Goal: Information Seeking & Learning: Learn about a topic

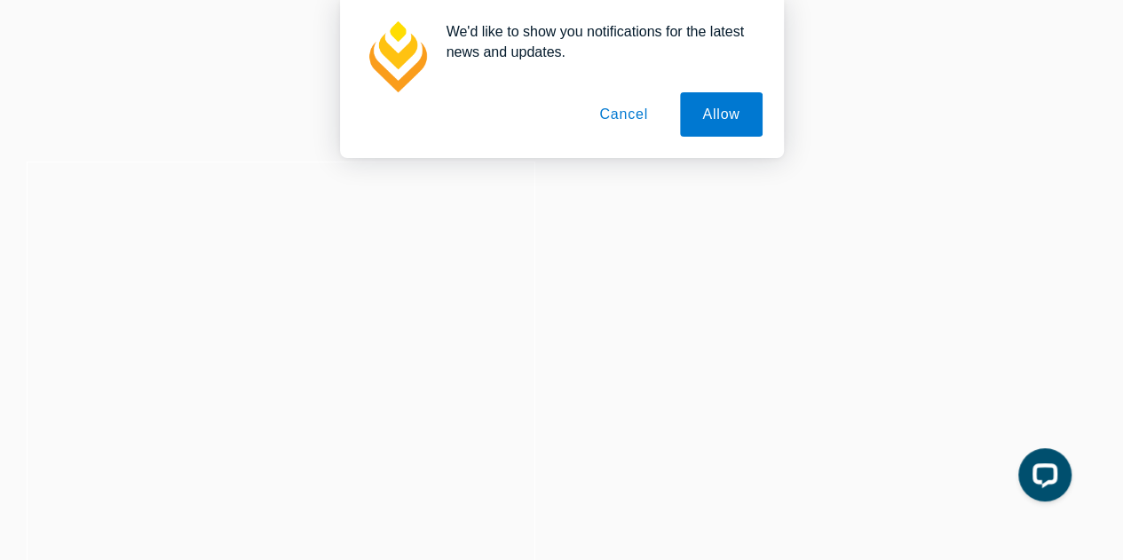
click at [630, 122] on button "Cancel" at bounding box center [623, 114] width 93 height 44
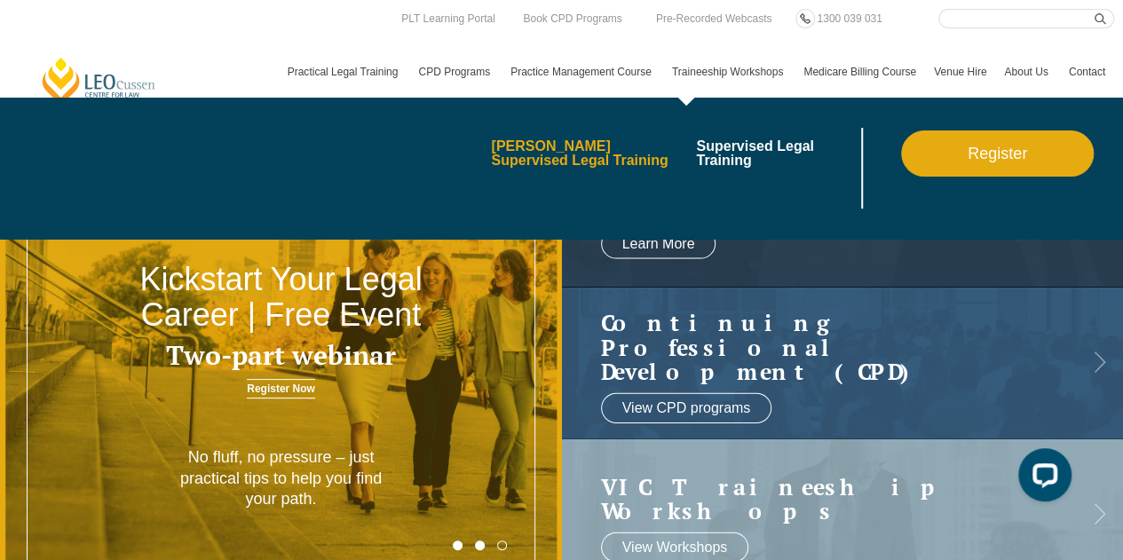
click at [566, 160] on link "[PERSON_NAME] Supervised Legal Training" at bounding box center [587, 153] width 193 height 28
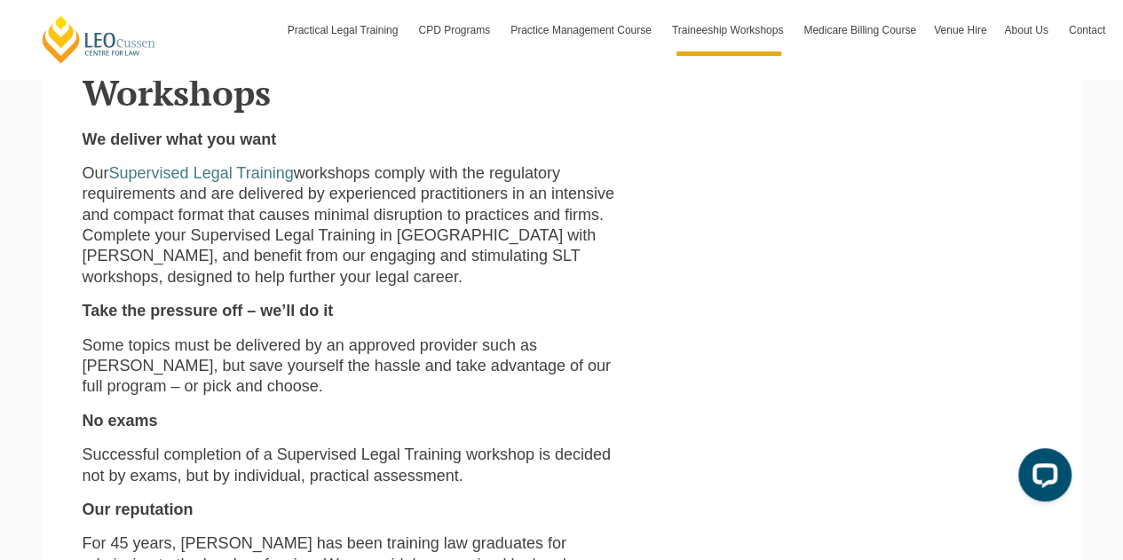
scroll to position [535, 0]
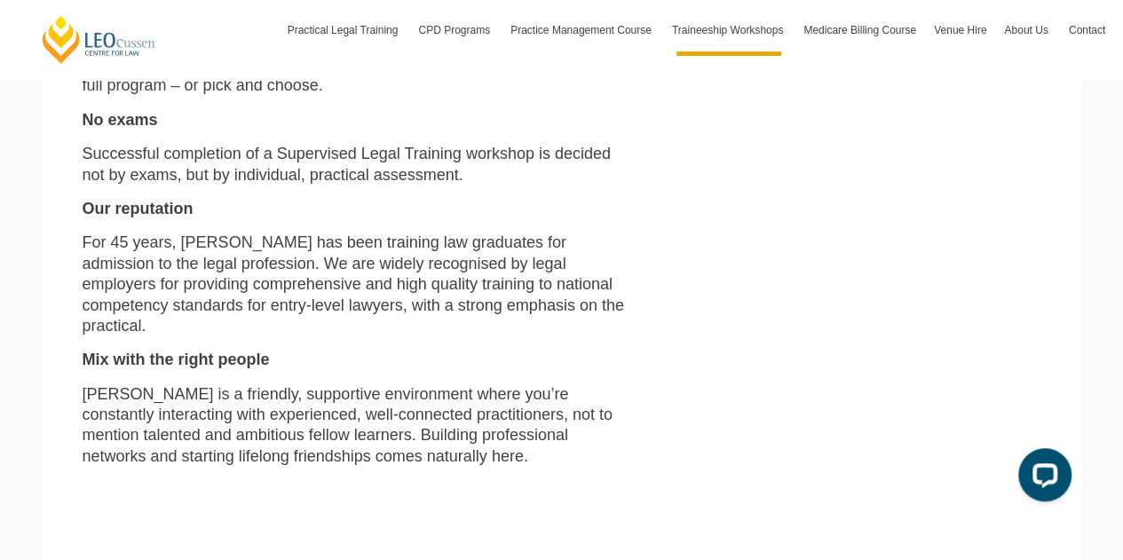
click at [298, 288] on p "For 45 years, Leo Cussen has been training law graduates for admission to the l…" at bounding box center [357, 285] width 548 height 104
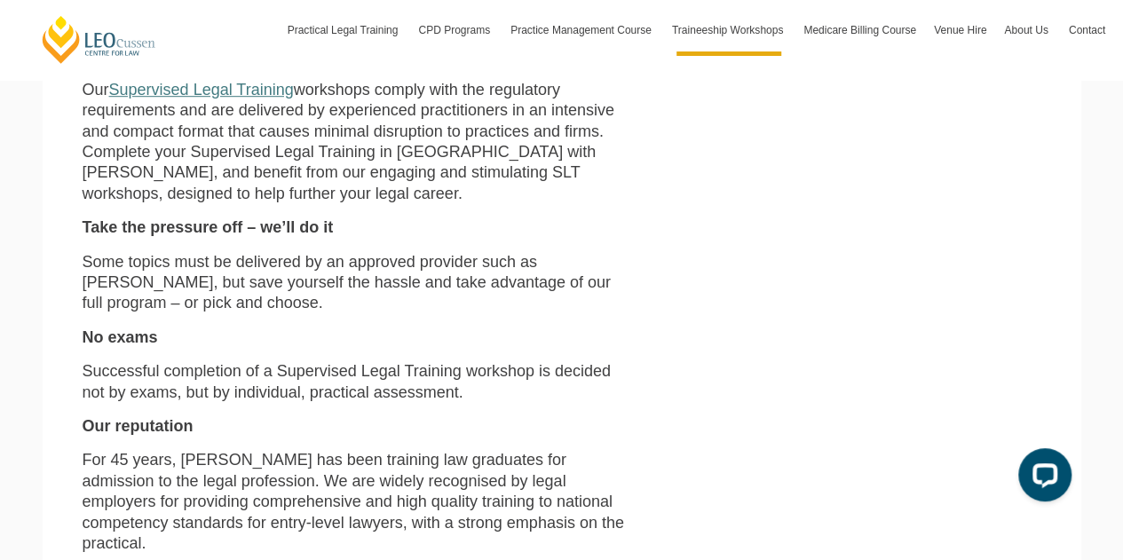
scroll to position [565, 0]
click at [261, 98] on link "Supervised Legal Training" at bounding box center [201, 91] width 185 height 18
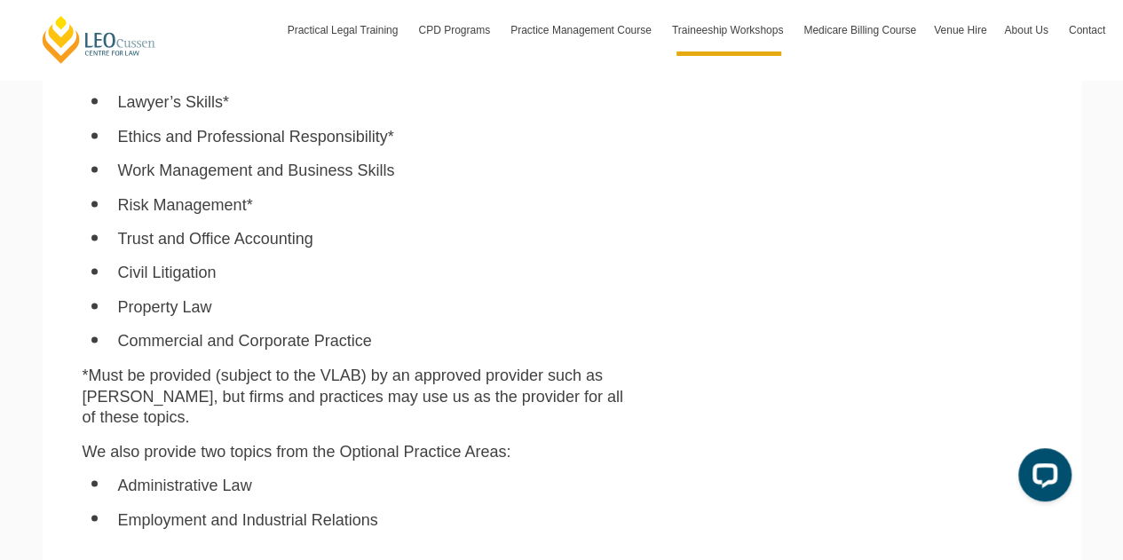
scroll to position [1304, 0]
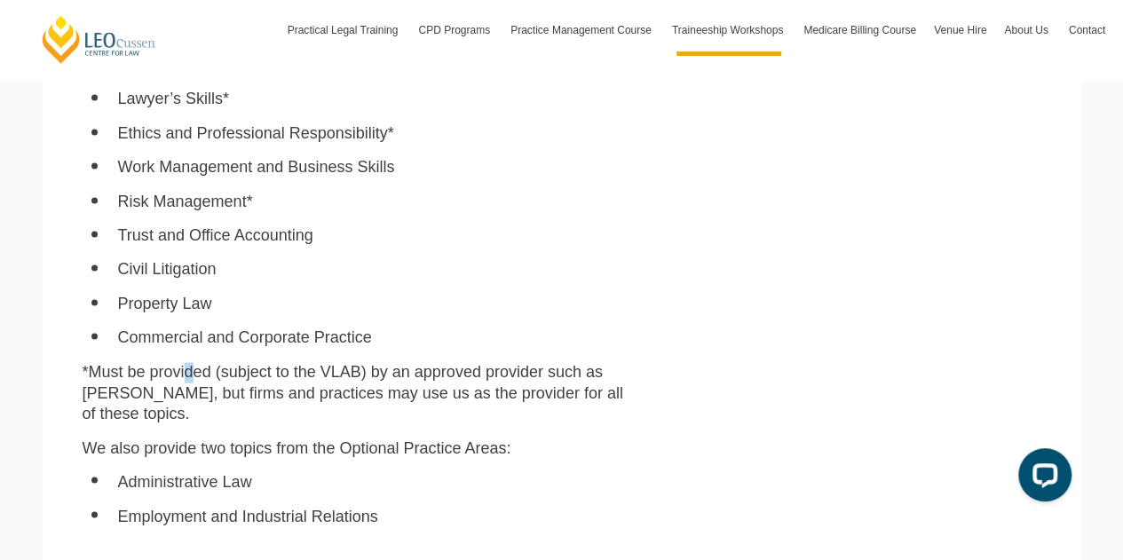
drag, startPoint x: 296, startPoint y: 247, endPoint x: 188, endPoint y: 347, distance: 147.6
click at [188, 362] on p "*Must be provided (subject to the VLAB) by an approved provider such as Leo Cus…" at bounding box center [357, 393] width 548 height 62
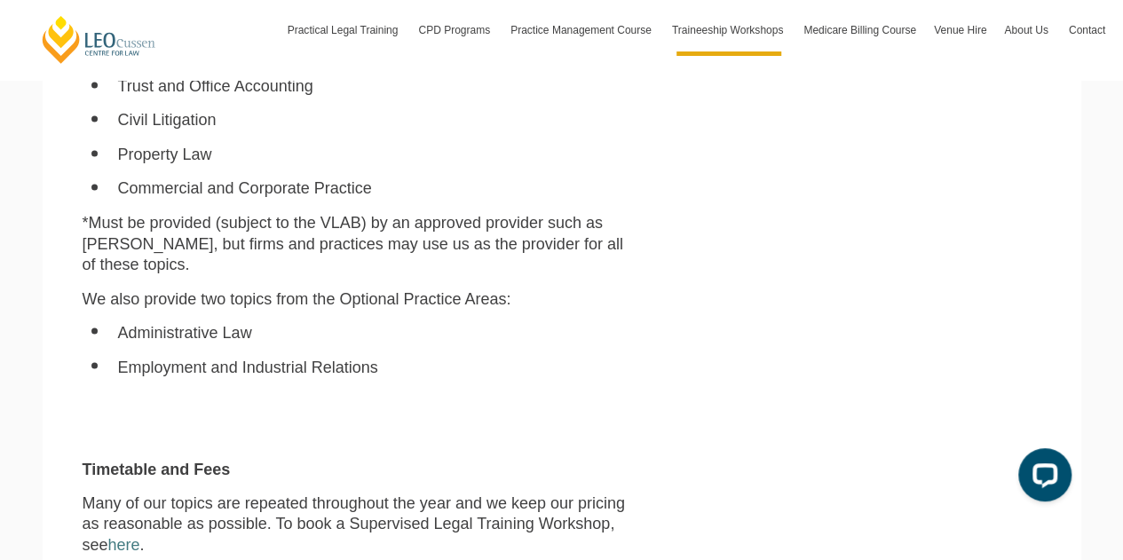
click at [188, 357] on li "Employment and Industrial Relations" at bounding box center [374, 367] width 512 height 20
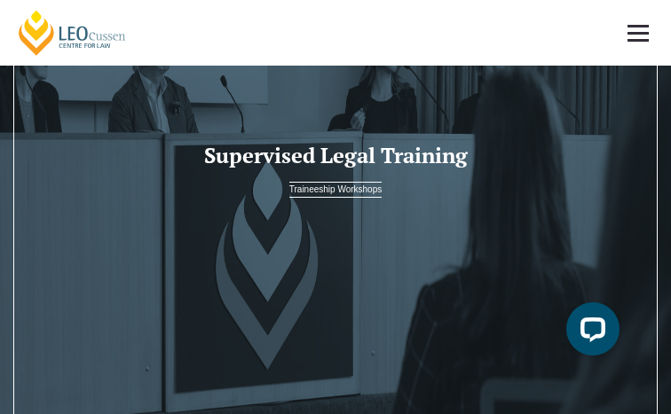
scroll to position [250, 0]
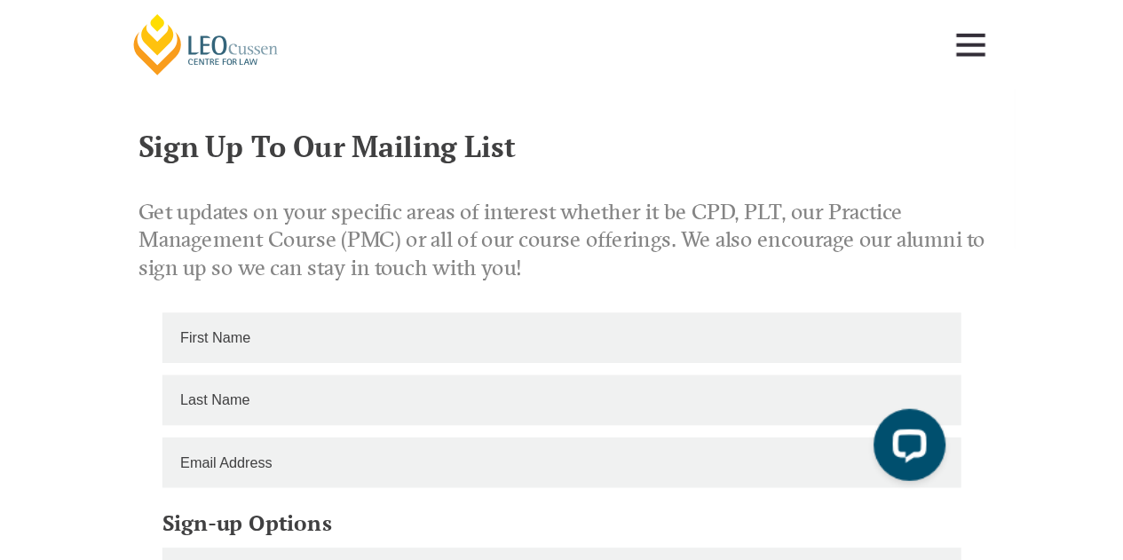
scroll to position [2153, 0]
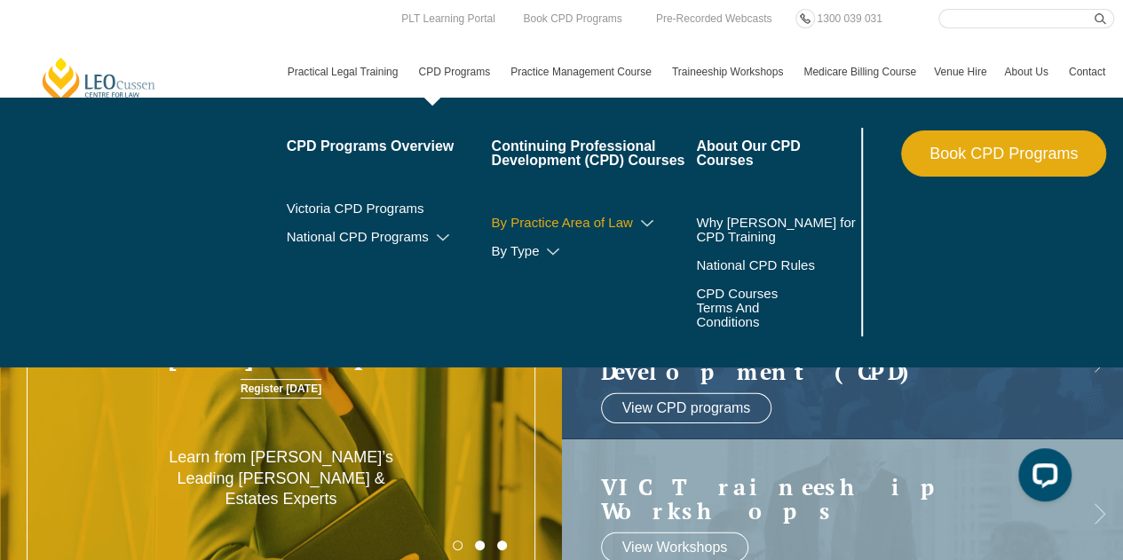
click at [648, 226] on icon at bounding box center [647, 223] width 18 height 12
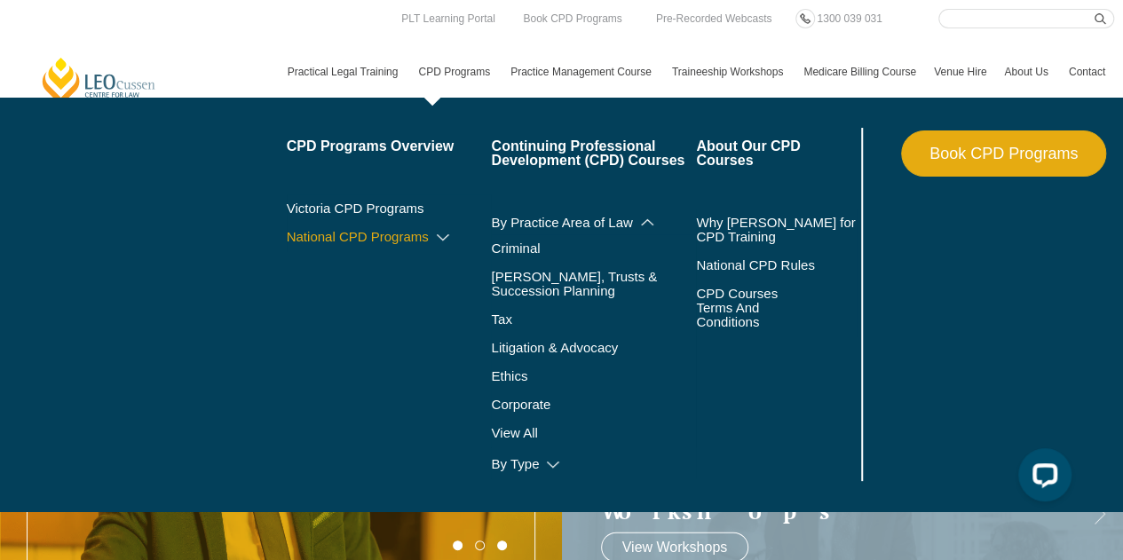
click at [438, 237] on icon at bounding box center [443, 238] width 18 height 12
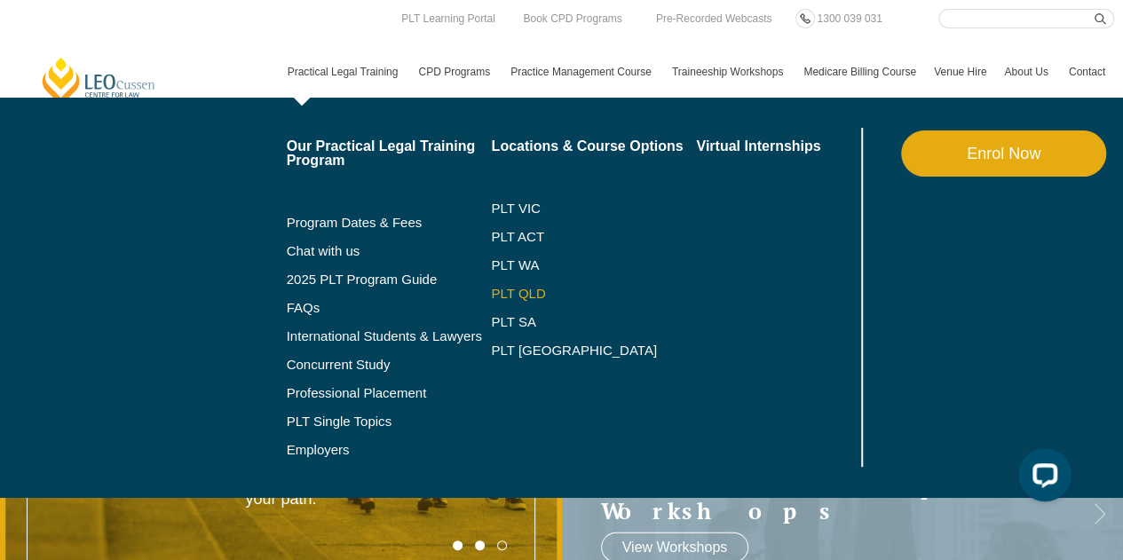
click at [524, 296] on link "PLT QLD" at bounding box center [593, 294] width 205 height 14
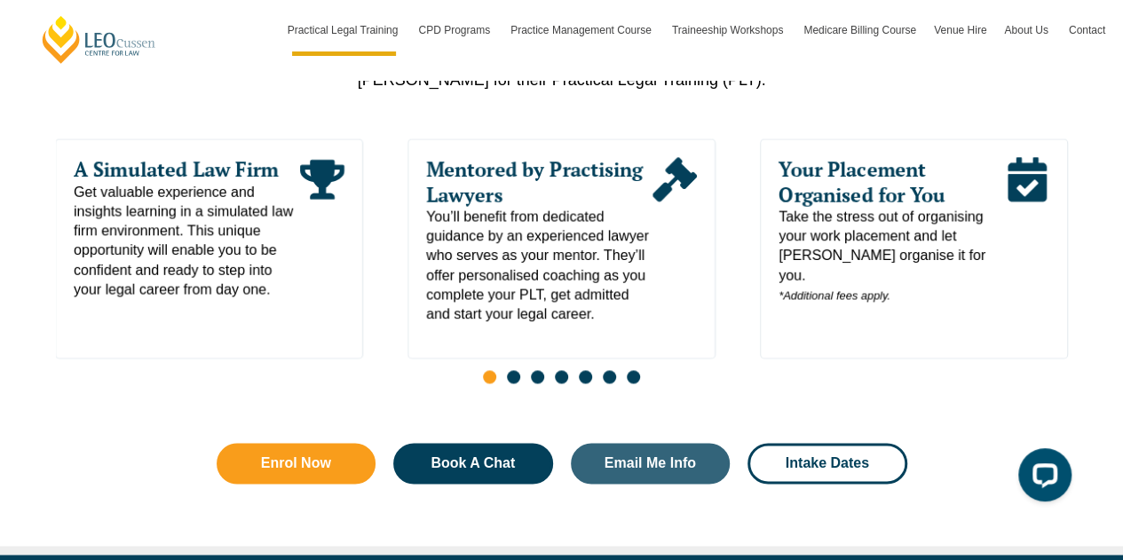
scroll to position [798, 0]
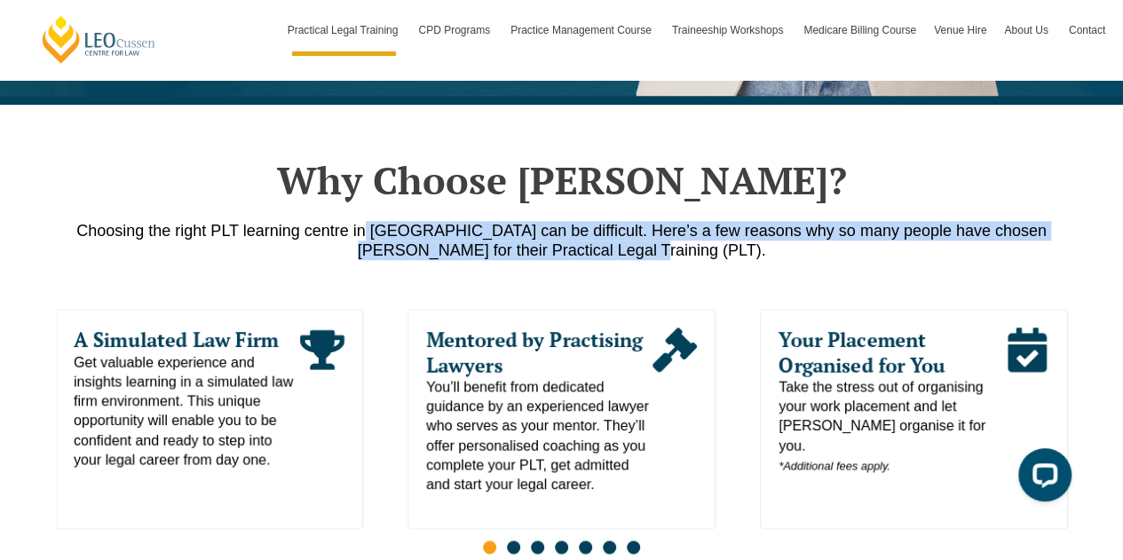
drag, startPoint x: 348, startPoint y: 229, endPoint x: 660, endPoint y: 249, distance: 313.0
click at [660, 249] on p "Choosing the right PLT learning centre in Queensland can be difficult. Here’s a…" at bounding box center [562, 240] width 1012 height 39
click at [625, 267] on div "Choosing the right PLT learning centre in Queensland can be difficult. Here’s a…" at bounding box center [562, 245] width 1012 height 48
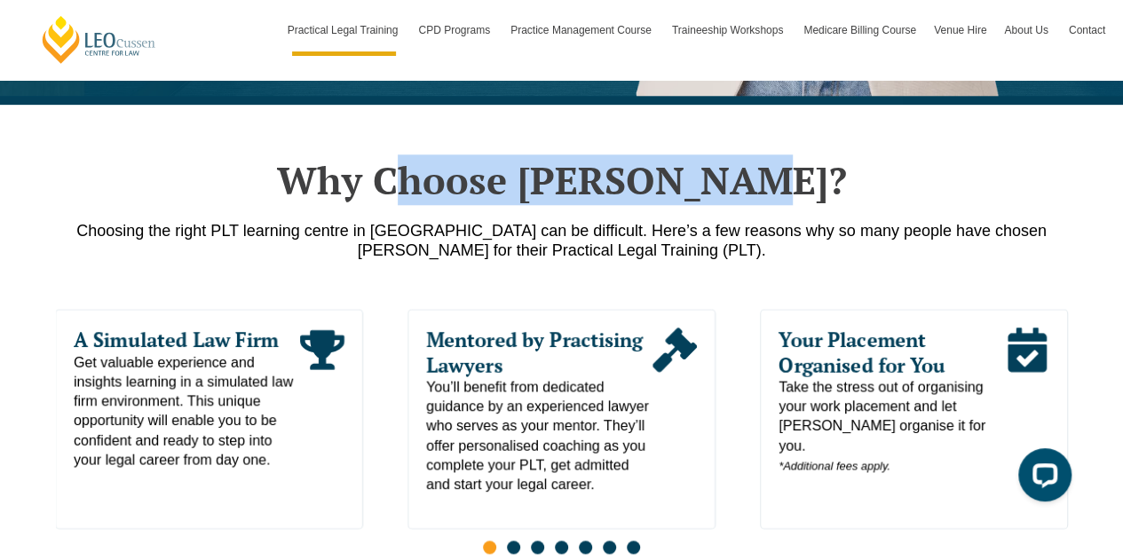
drag, startPoint x: 550, startPoint y: 168, endPoint x: 793, endPoint y: 162, distance: 243.2
click at [793, 162] on h2 "Why Choose Leo Cussen?" at bounding box center [562, 180] width 1012 height 44
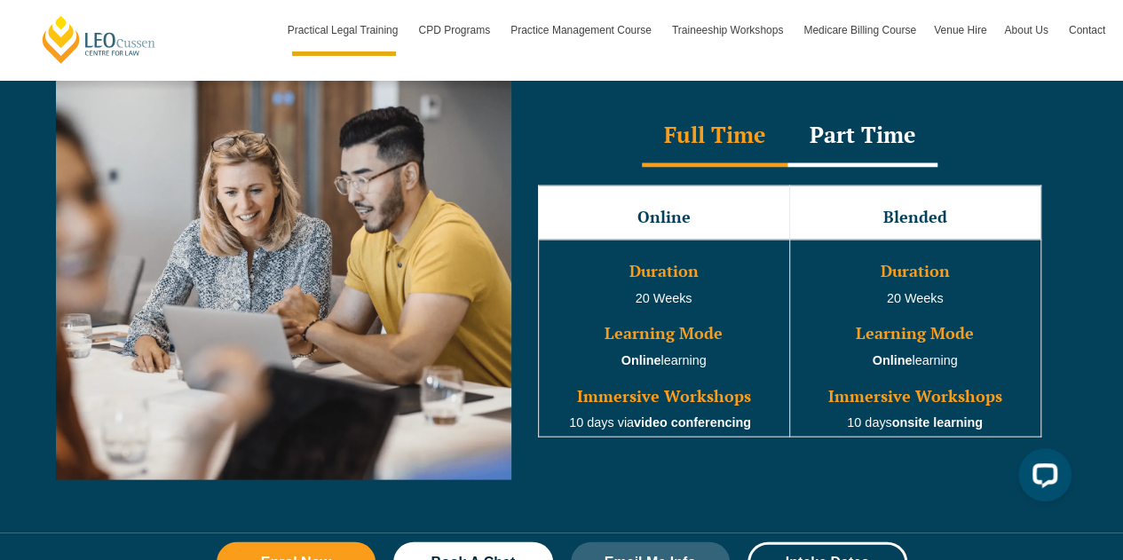
scroll to position [1664, 0]
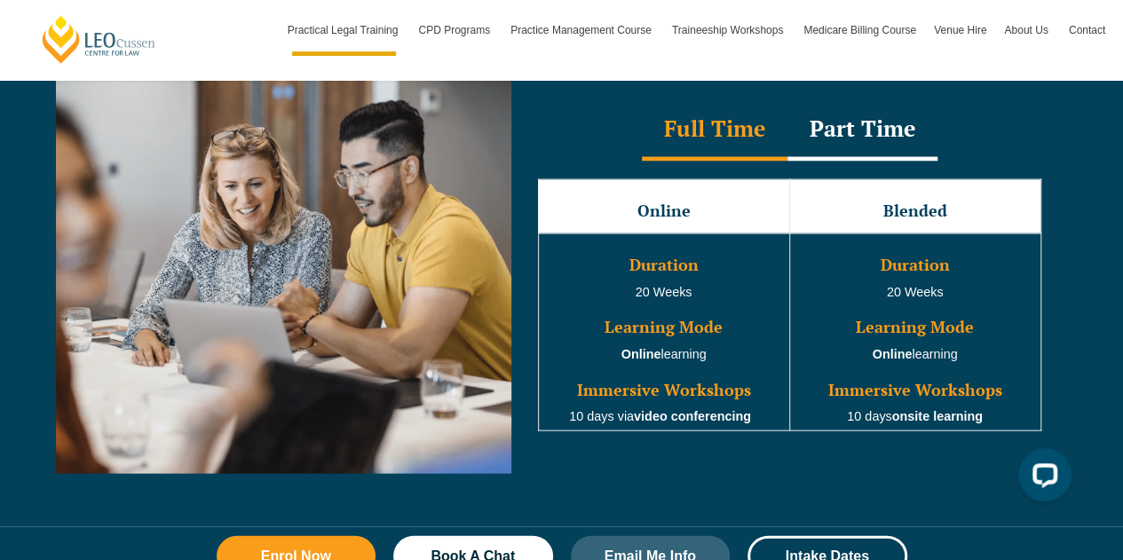
click at [852, 99] on div "Part Time" at bounding box center [862, 130] width 150 height 62
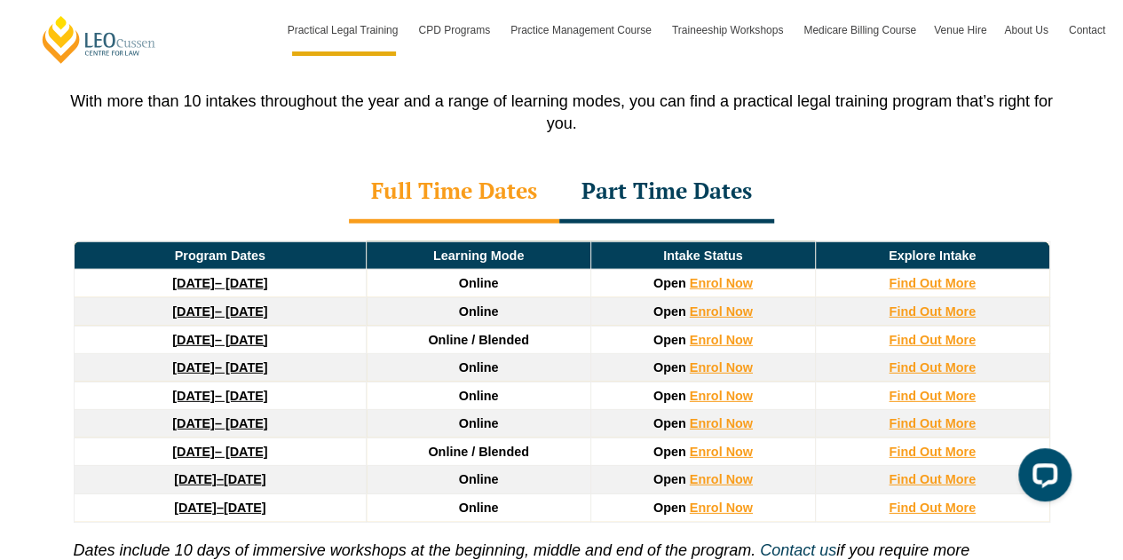
scroll to position [2416, 0]
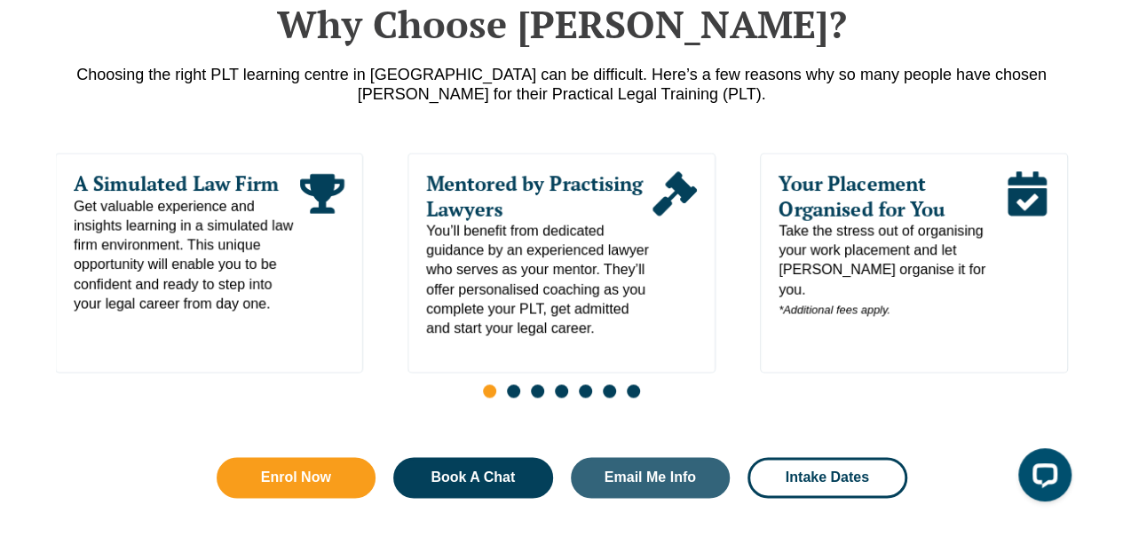
scroll to position [933, 0]
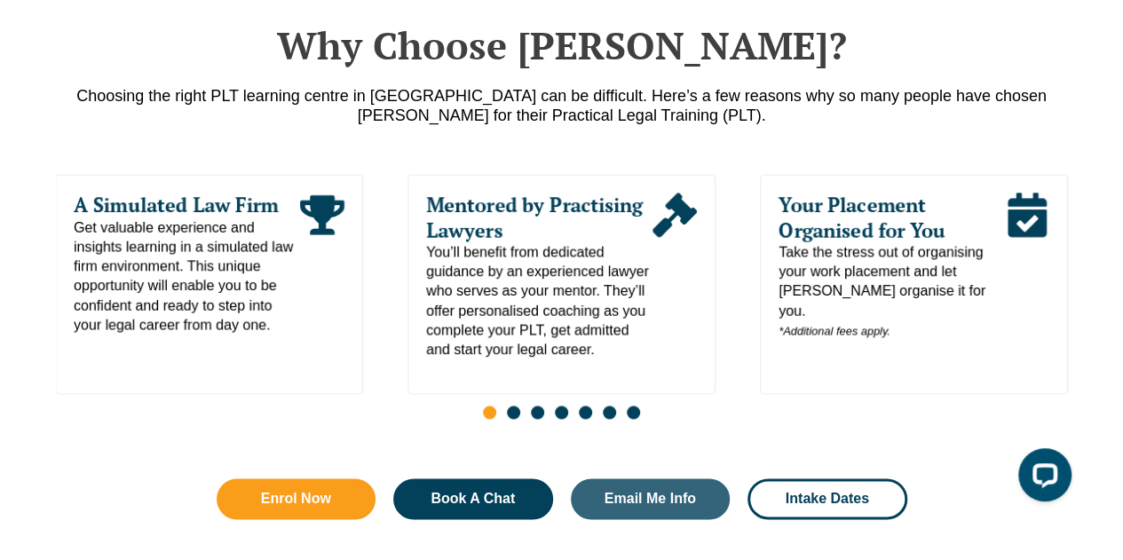
click at [512, 406] on span "Go to slide 2" at bounding box center [513, 412] width 13 height 13
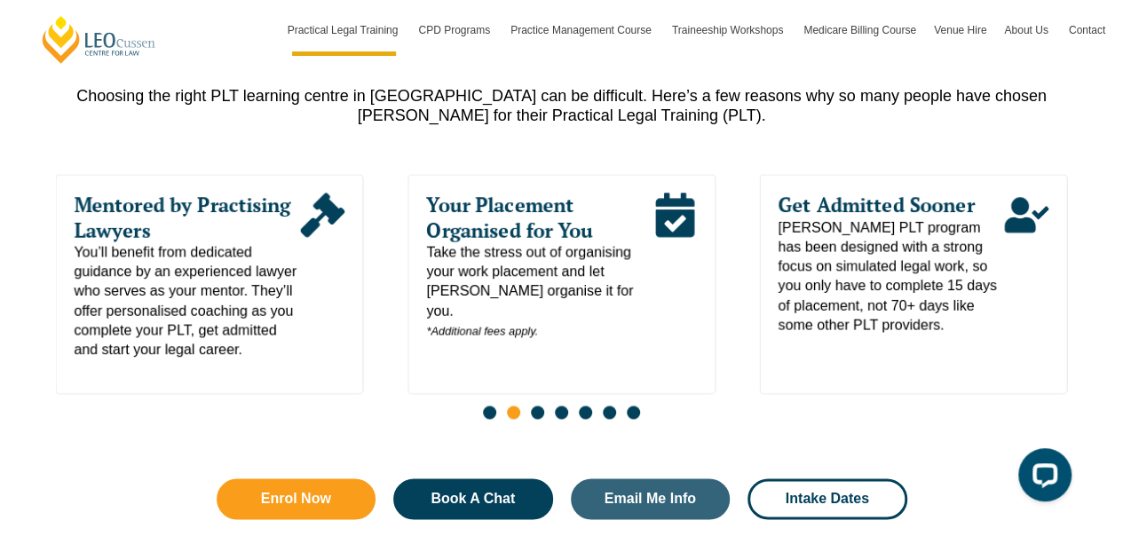
click at [541, 406] on span "Go to slide 3" at bounding box center [537, 412] width 13 height 13
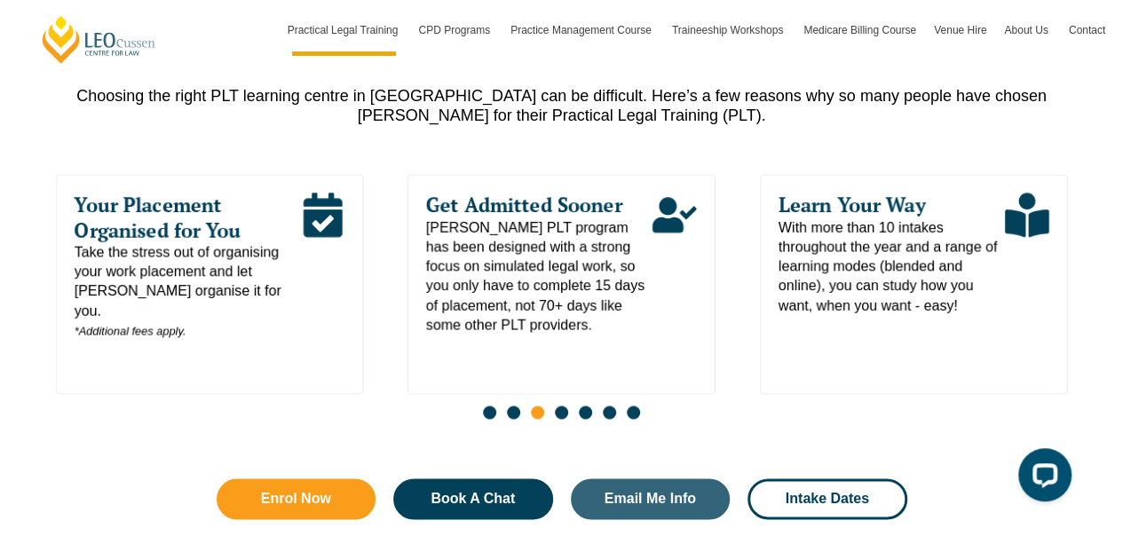
click at [561, 406] on span "Go to slide 4" at bounding box center [561, 412] width 13 height 13
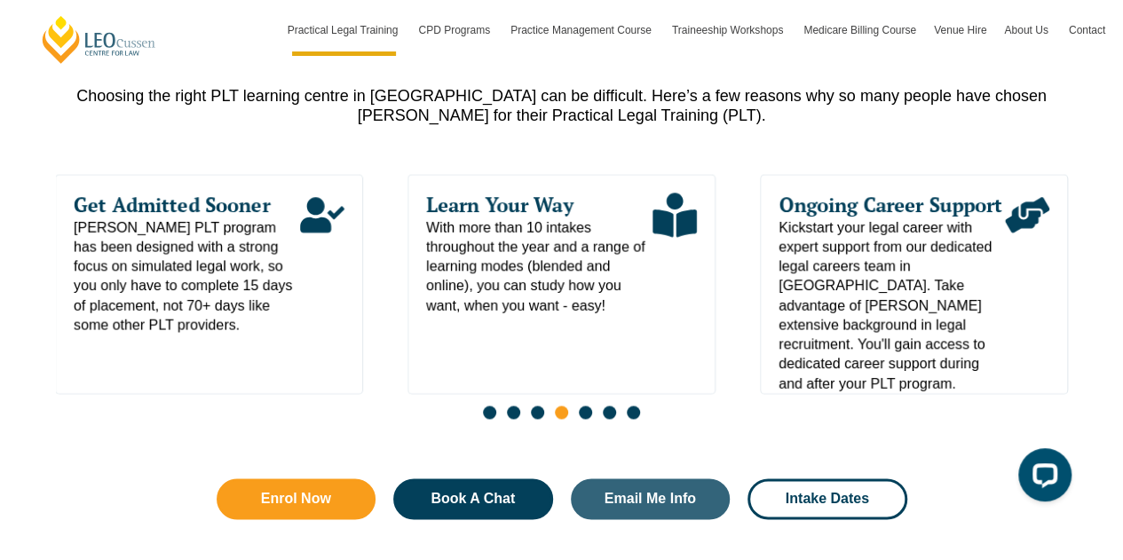
click at [581, 406] on span "Go to slide 5" at bounding box center [585, 412] width 13 height 13
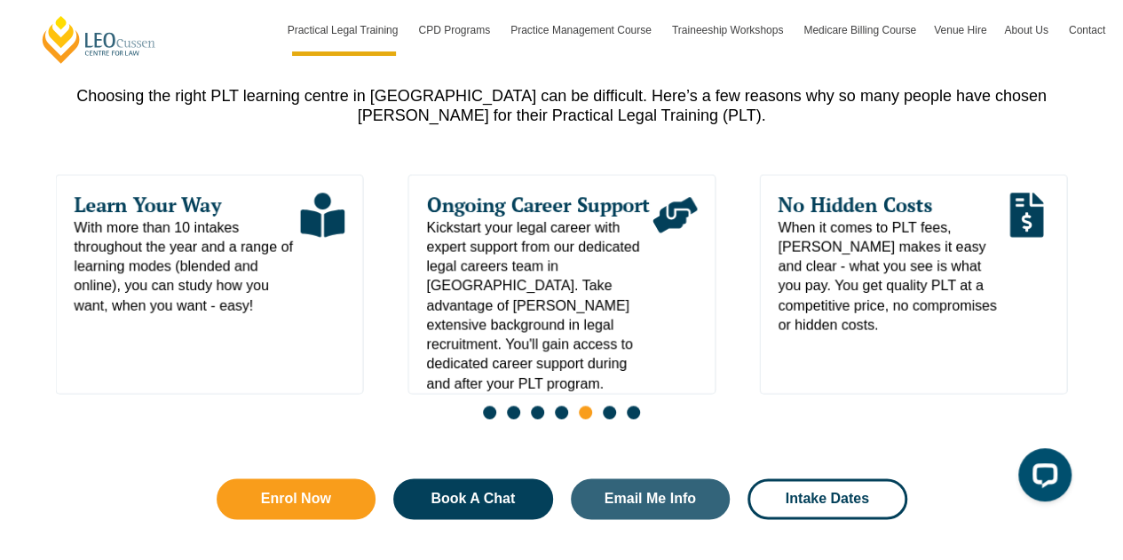
click at [605, 406] on span "Go to slide 6" at bounding box center [609, 412] width 13 height 13
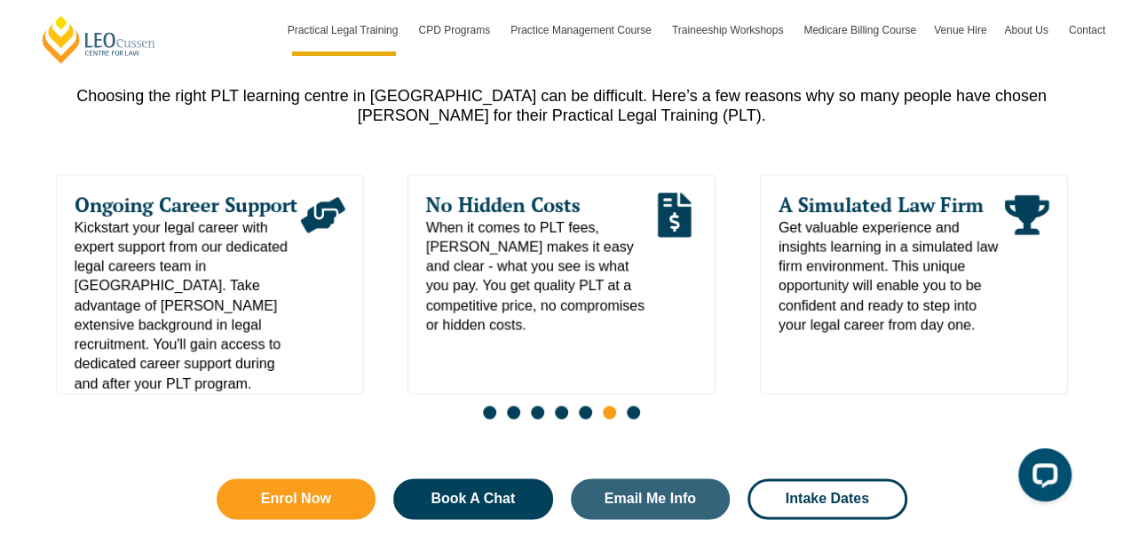
click at [635, 406] on span "Go to slide 7" at bounding box center [633, 412] width 13 height 13
